Goal: Task Accomplishment & Management: Use online tool/utility

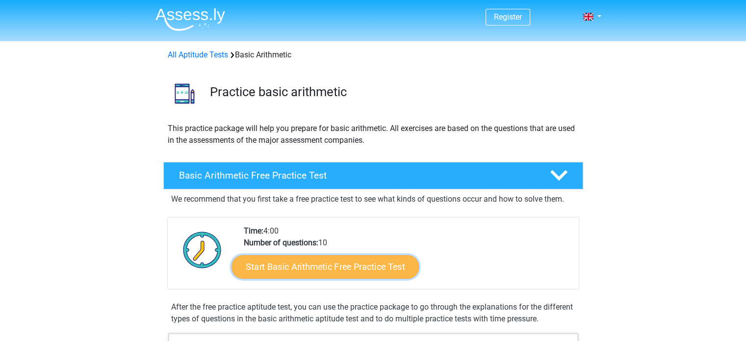
click at [385, 268] on link "Start Basic Arithmetic Free Practice Test" at bounding box center [325, 267] width 187 height 24
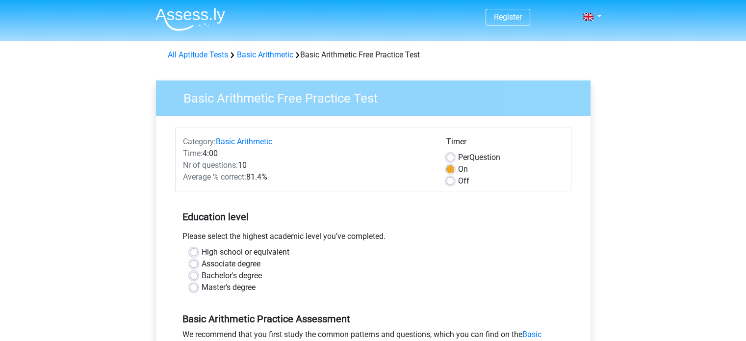
click at [215, 272] on label "Bachelor's degree" at bounding box center [232, 276] width 60 height 12
click at [198, 272] on input "Bachelor's degree" at bounding box center [194, 275] width 8 height 10
radio input "true"
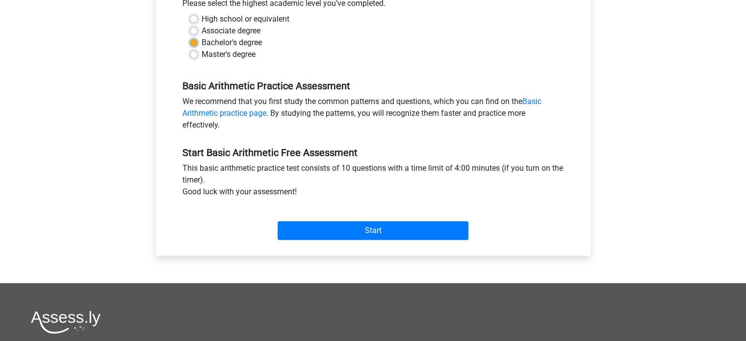
scroll to position [234, 0]
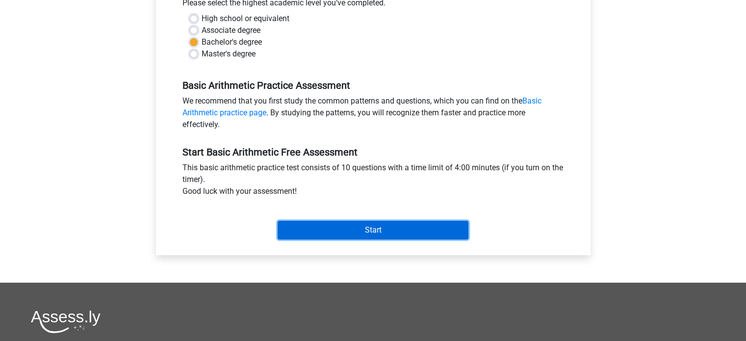
click at [392, 230] on input "Start" at bounding box center [373, 230] width 191 height 19
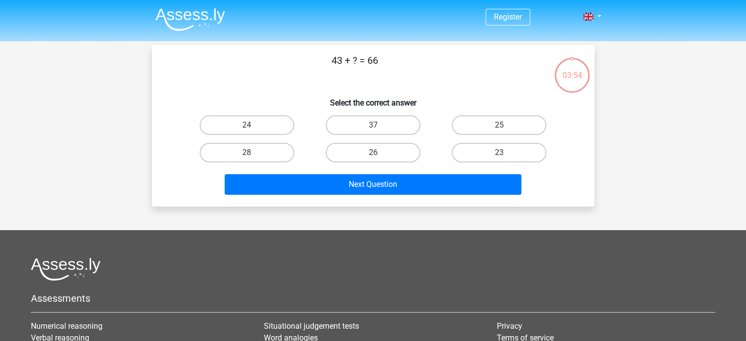
click at [375, 153] on input "26" at bounding box center [376, 156] width 6 height 6
radio input "true"
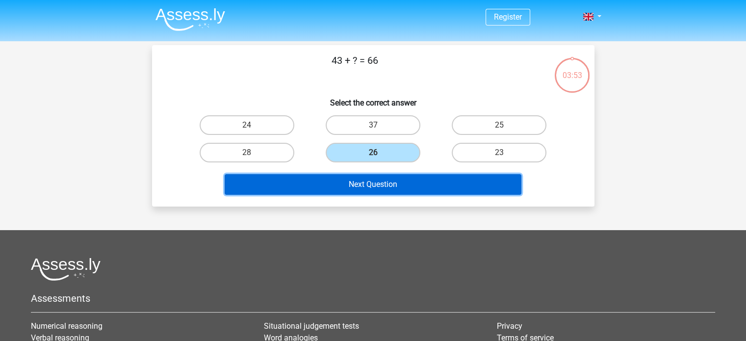
click at [378, 186] on button "Next Question" at bounding box center [373, 184] width 297 height 21
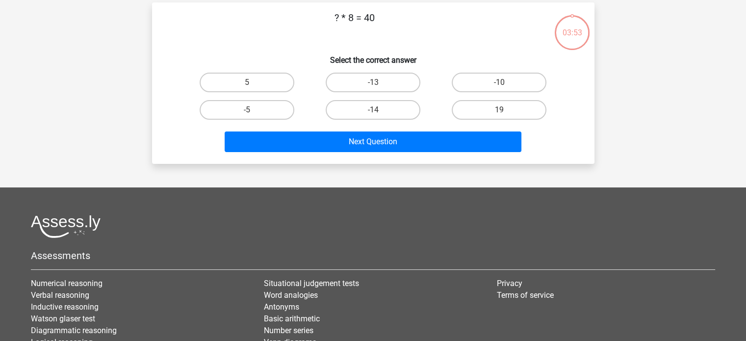
scroll to position [45, 0]
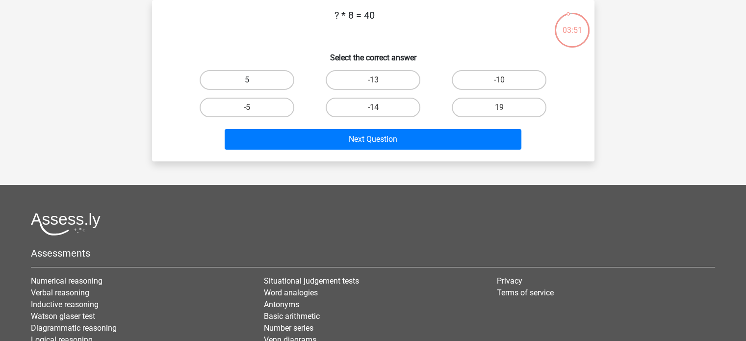
click at [276, 74] on label "5" at bounding box center [247, 80] width 95 height 20
click at [253, 80] on input "5" at bounding box center [250, 83] width 6 height 6
radio input "true"
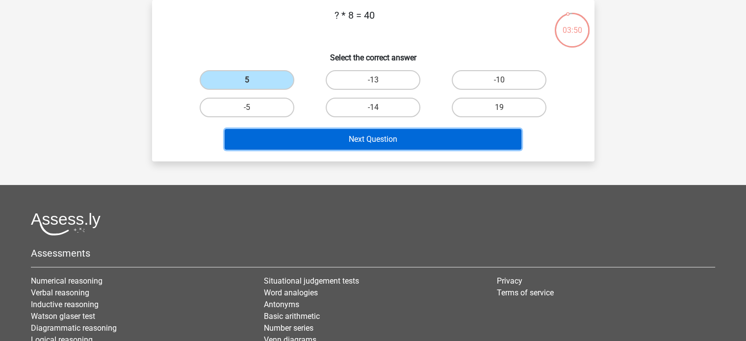
click at [367, 139] on button "Next Question" at bounding box center [373, 139] width 297 height 21
